Goal: Task Accomplishment & Management: Use online tool/utility

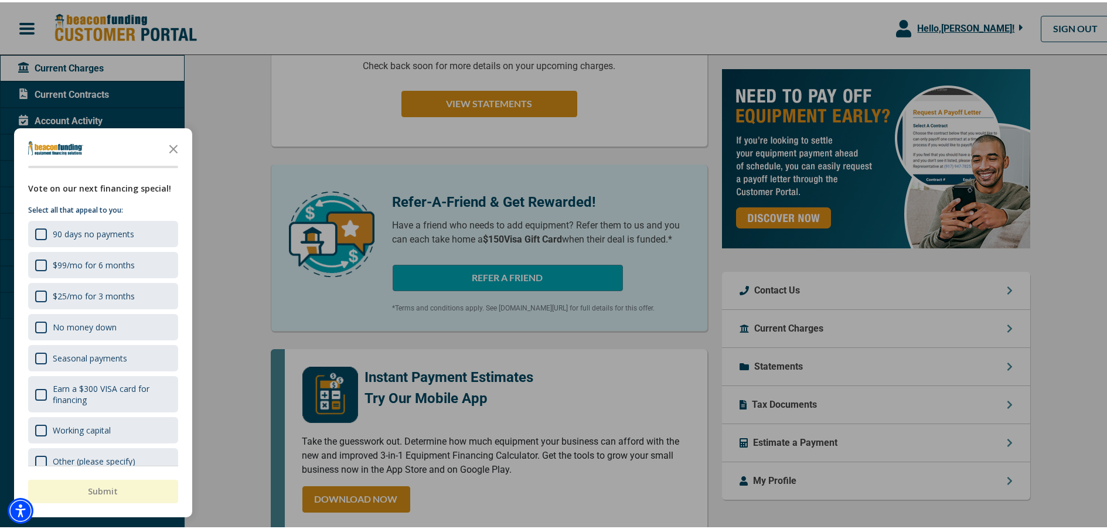
scroll to position [410, 0]
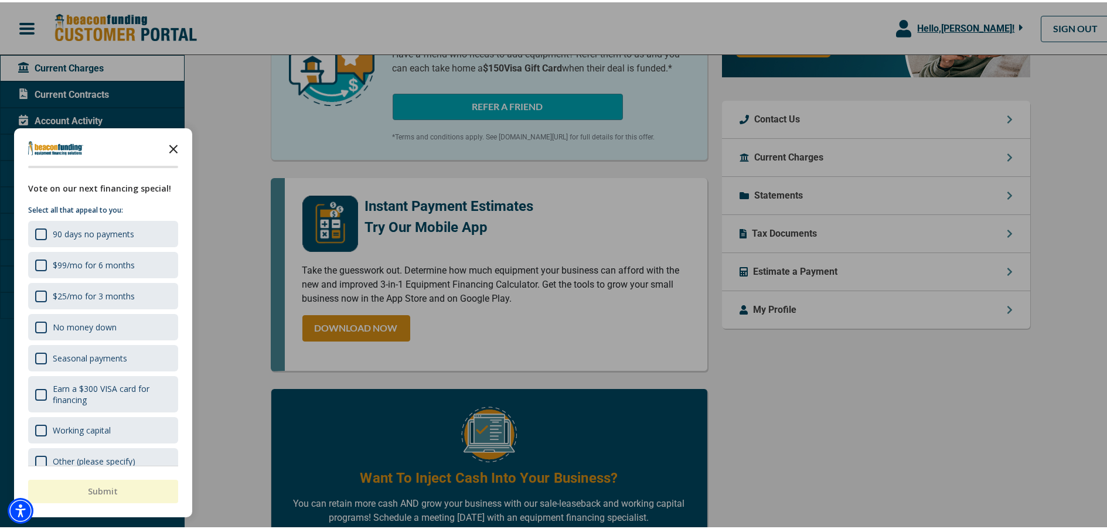
click at [172, 146] on icon "Close the survey" at bounding box center [173, 145] width 23 height 23
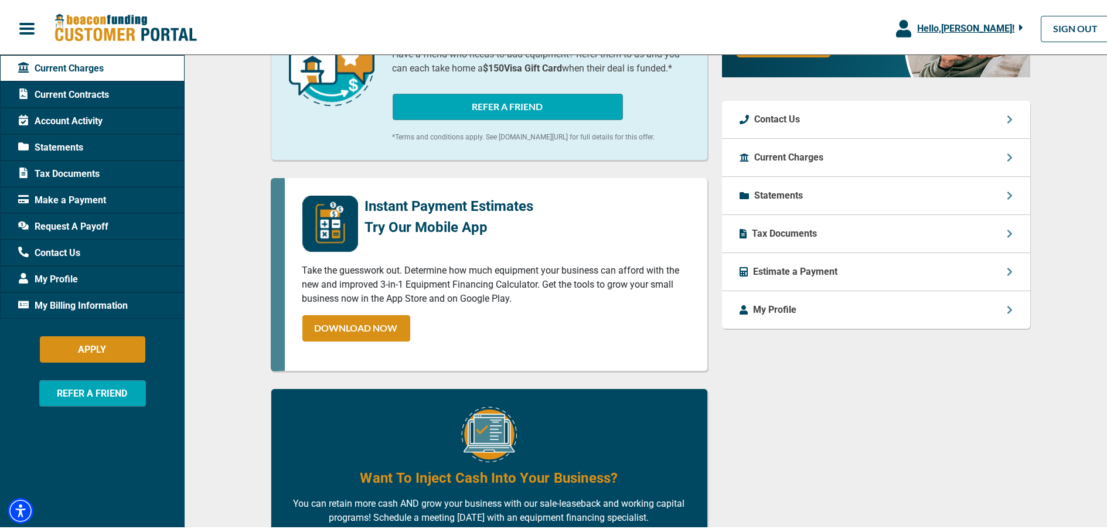
click at [87, 217] on span "Request A Payoff" at bounding box center [63, 224] width 90 height 14
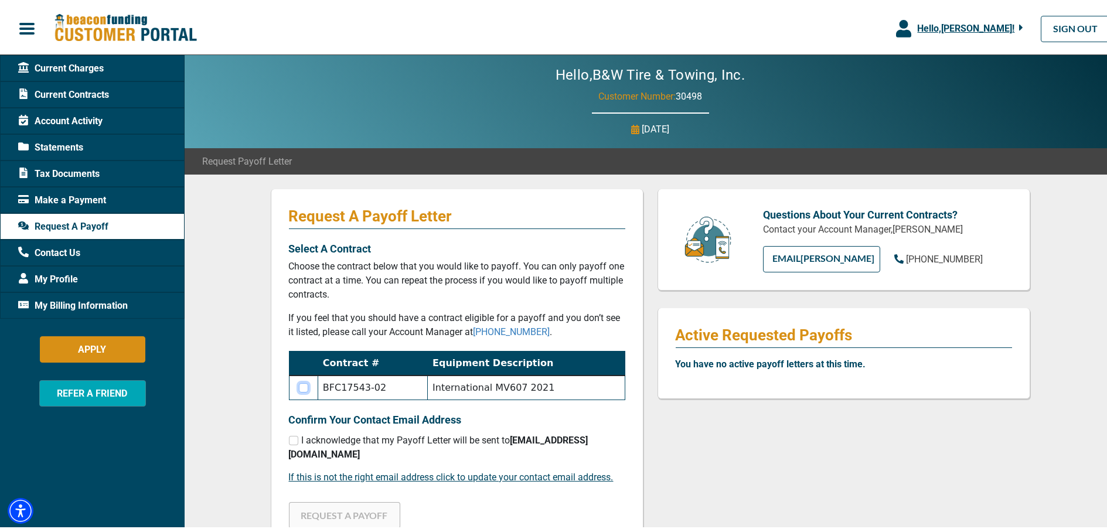
click at [304, 385] on input "checkbox" at bounding box center [303, 385] width 9 height 9
checkbox input "true"
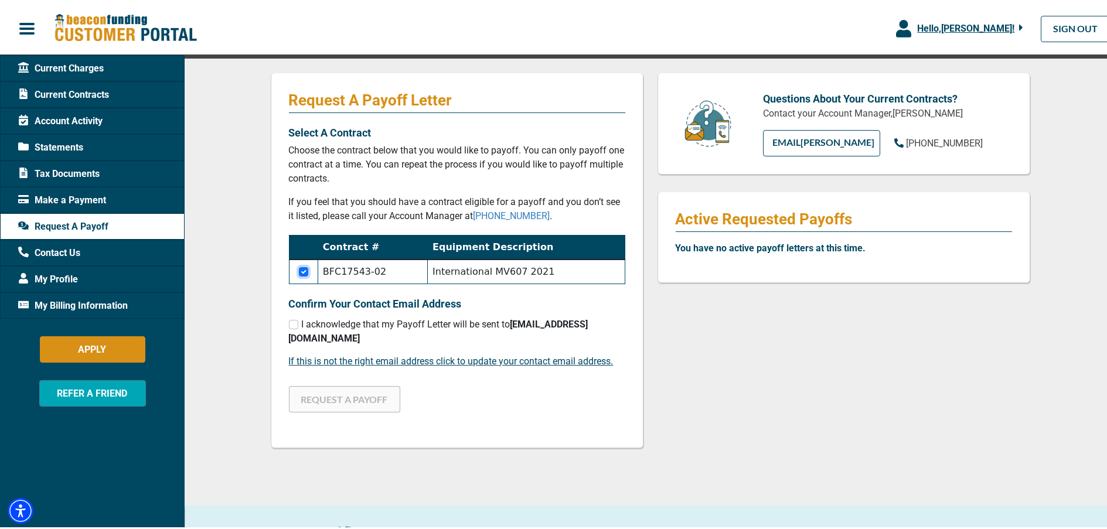
scroll to position [117, 0]
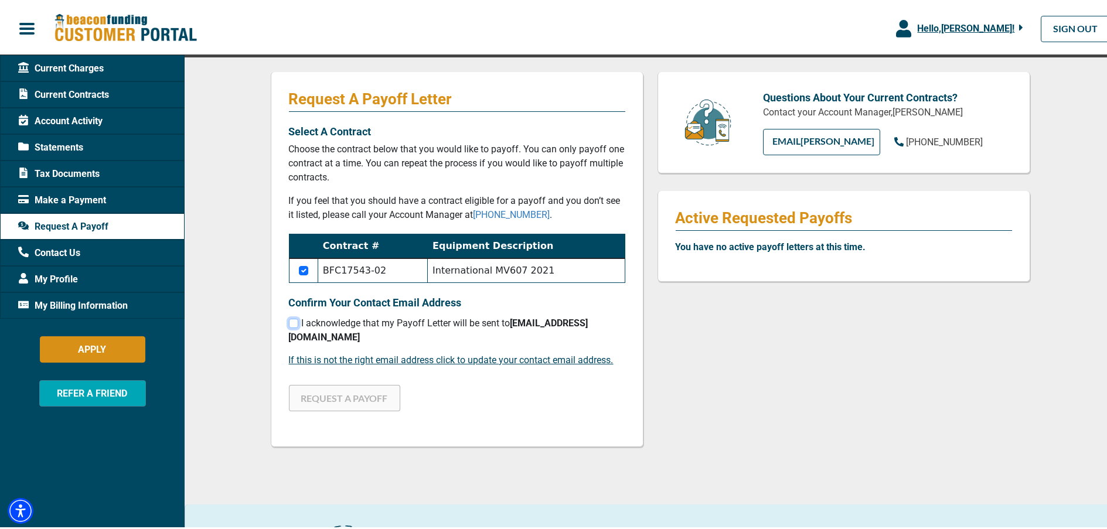
click at [289, 322] on input "checkbox" at bounding box center [293, 320] width 9 height 9
checkbox input "true"
click at [333, 389] on button "REQUEST A PAYOFF" at bounding box center [344, 396] width 111 height 26
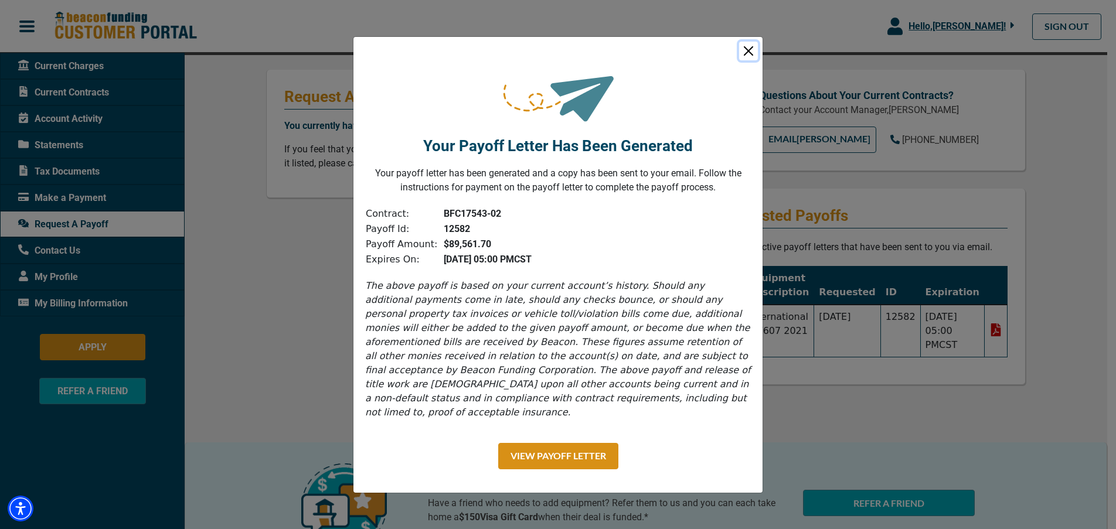
click at [749, 54] on button "Close" at bounding box center [748, 51] width 19 height 19
